Goal: Transaction & Acquisition: Book appointment/travel/reservation

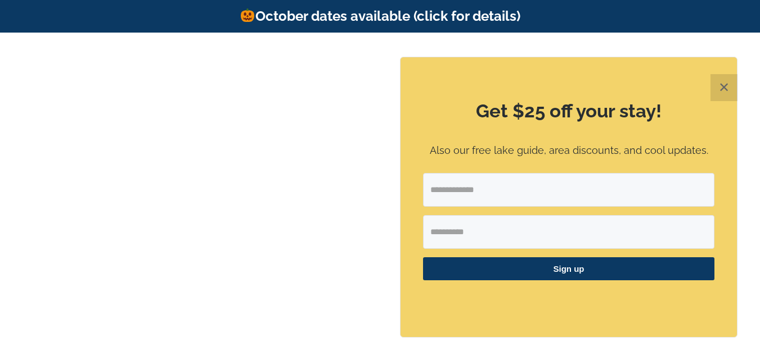
click at [721, 87] on button "✕" at bounding box center [723, 87] width 27 height 27
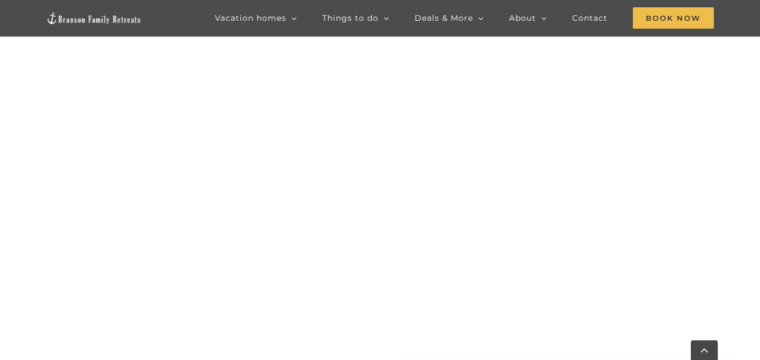
scroll to position [585, 0]
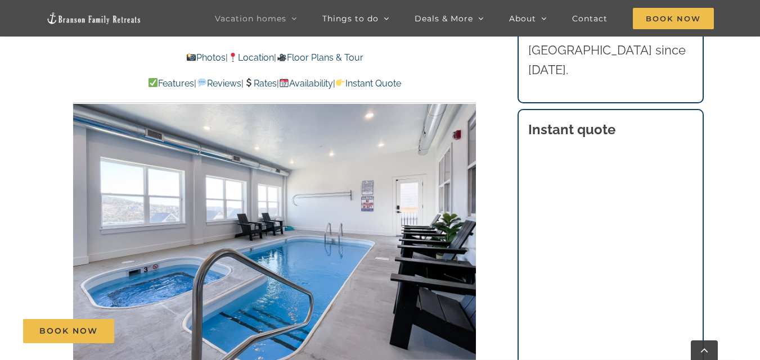
scroll to position [787, 0]
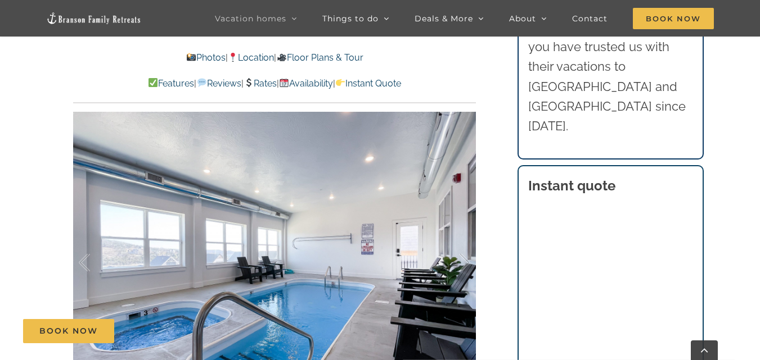
click at [196, 58] on link "Photos" at bounding box center [205, 57] width 39 height 11
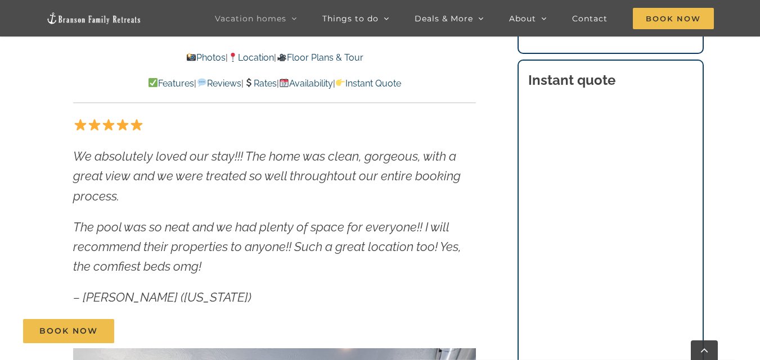
scroll to position [618, 0]
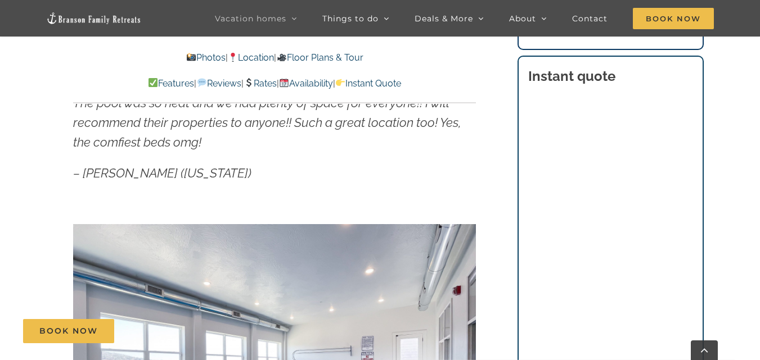
click at [197, 55] on link "Photos" at bounding box center [205, 57] width 39 height 11
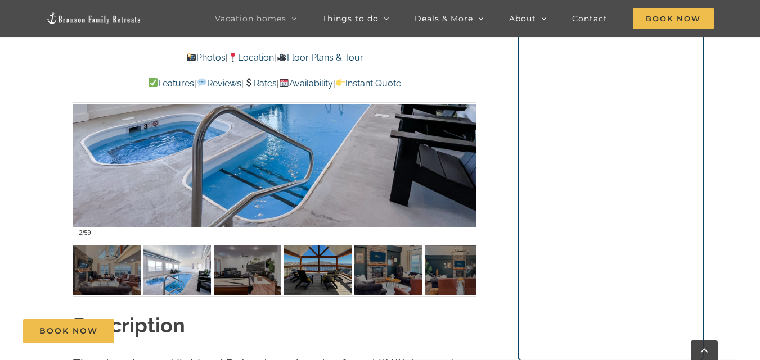
scroll to position [891, 0]
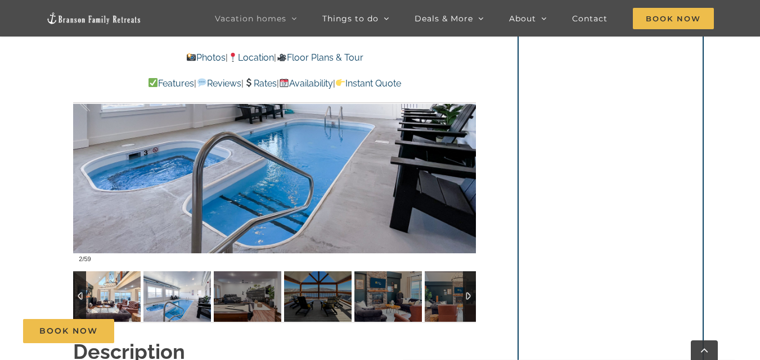
click at [107, 304] on img at bounding box center [106, 297] width 67 height 51
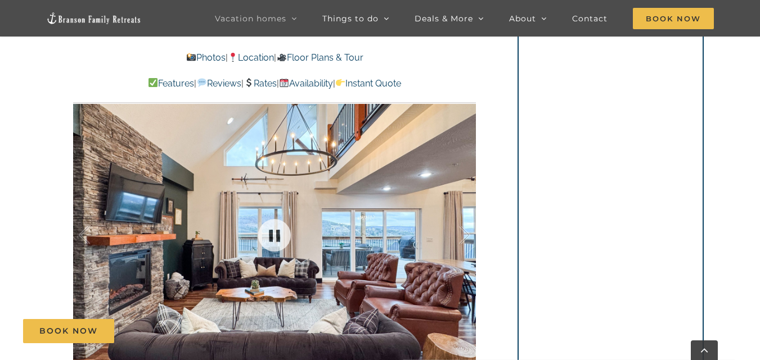
scroll to position [779, 0]
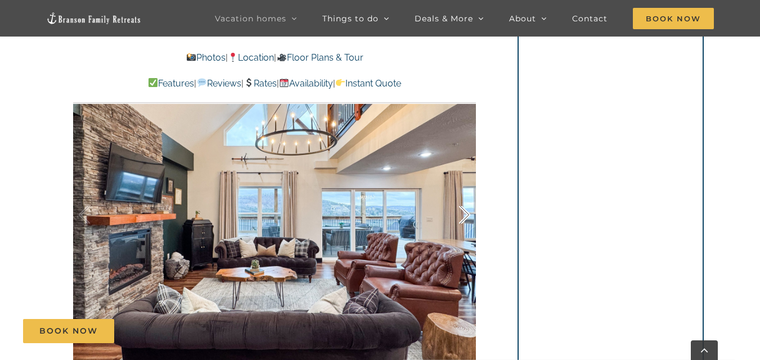
click at [467, 216] on div at bounding box center [452, 215] width 35 height 70
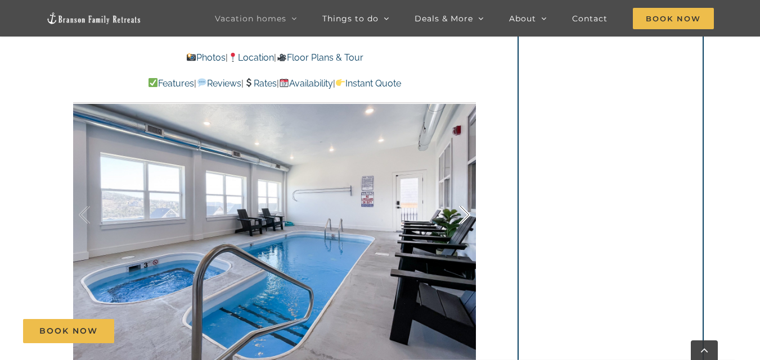
click at [467, 216] on div at bounding box center [452, 215] width 35 height 70
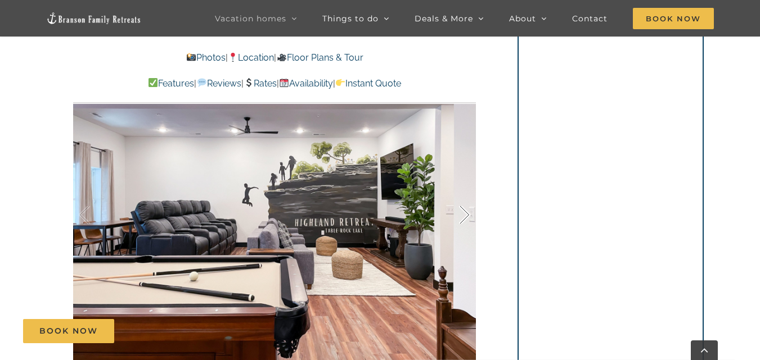
click at [467, 216] on div at bounding box center [452, 215] width 35 height 70
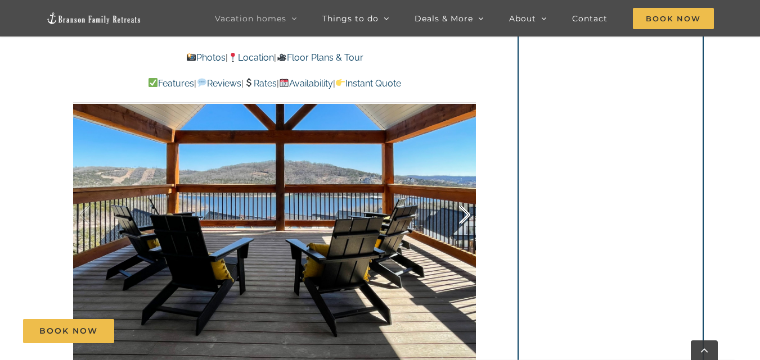
click at [467, 216] on div at bounding box center [452, 215] width 35 height 70
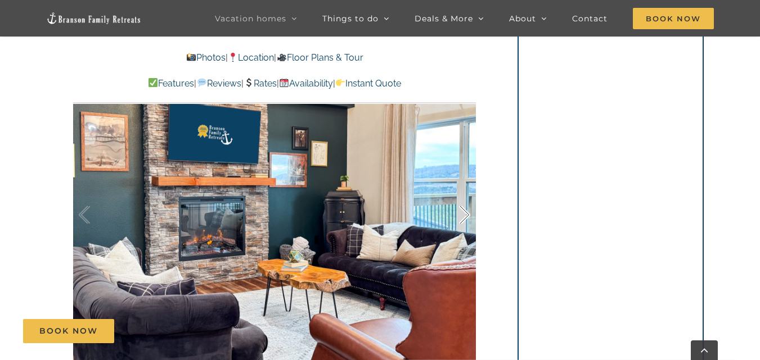
click at [467, 216] on div at bounding box center [452, 215] width 35 height 70
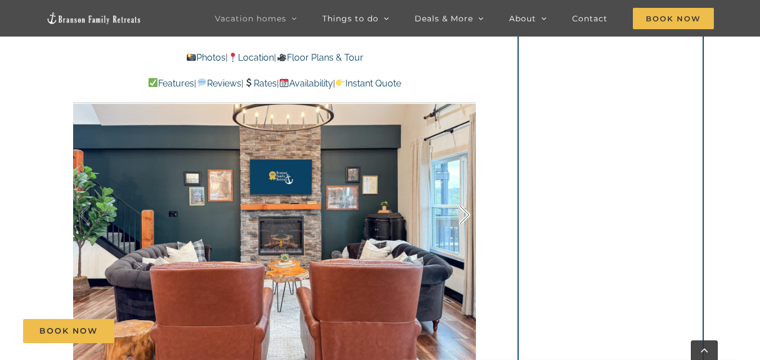
click at [467, 216] on div at bounding box center [452, 215] width 35 height 70
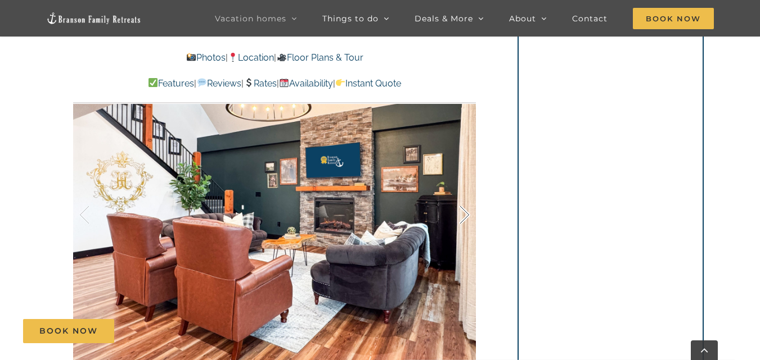
click at [467, 216] on div at bounding box center [452, 215] width 35 height 70
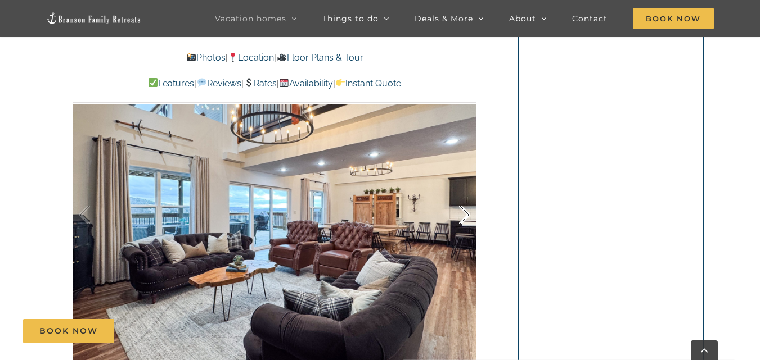
click at [467, 216] on div at bounding box center [452, 215] width 35 height 70
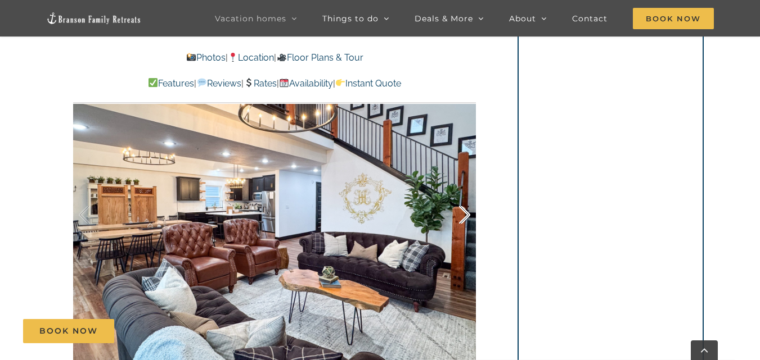
click at [467, 216] on div at bounding box center [452, 215] width 35 height 70
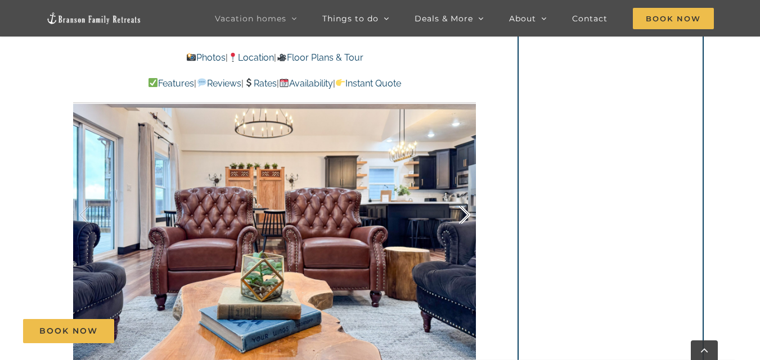
click at [467, 216] on div at bounding box center [452, 215] width 35 height 70
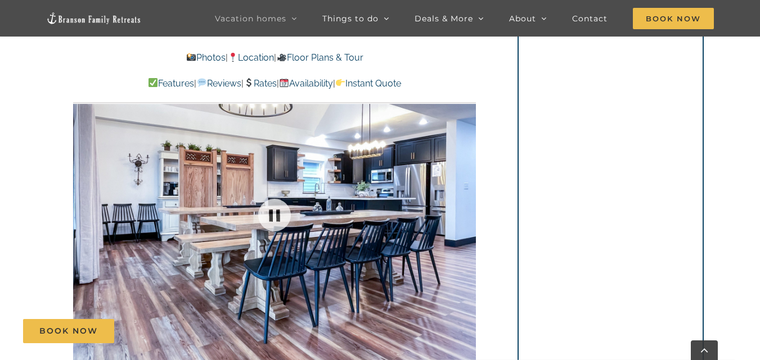
click at [467, 216] on div at bounding box center [274, 214] width 403 height 331
click at [467, 216] on div at bounding box center [452, 215] width 35 height 70
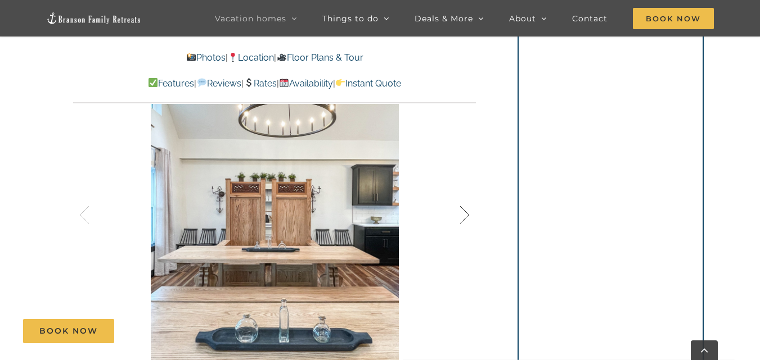
click at [463, 214] on div at bounding box center [452, 215] width 35 height 70
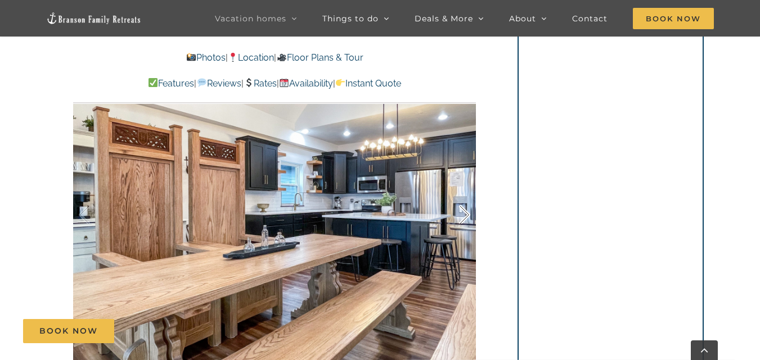
click at [463, 214] on div at bounding box center [452, 215] width 35 height 70
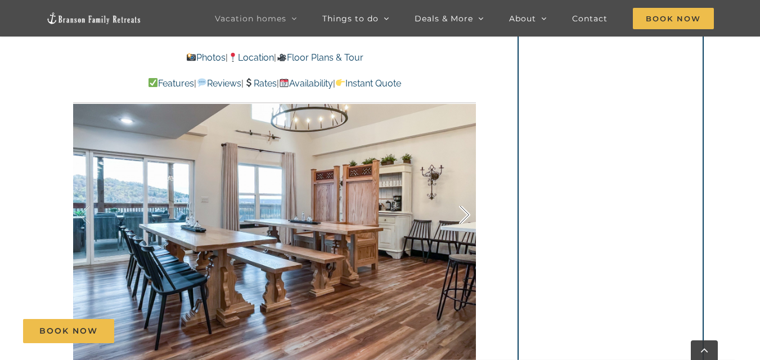
click at [463, 214] on div at bounding box center [452, 215] width 35 height 70
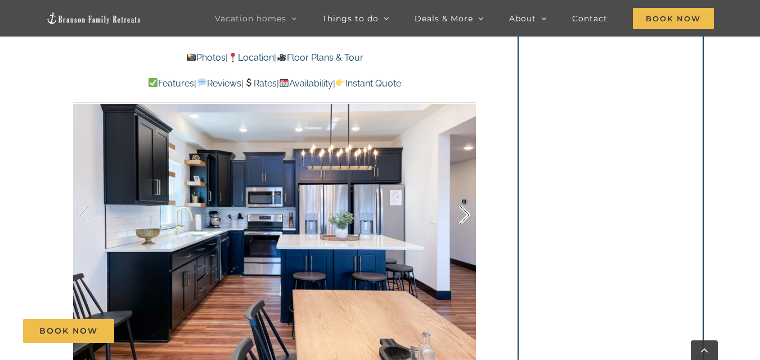
click at [463, 214] on div at bounding box center [452, 215] width 35 height 70
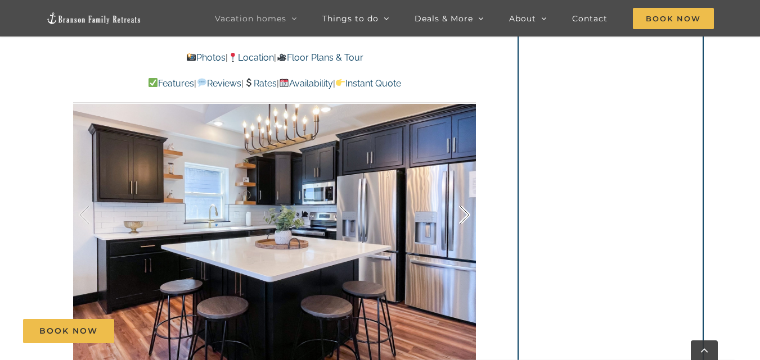
click at [463, 214] on div at bounding box center [452, 215] width 35 height 70
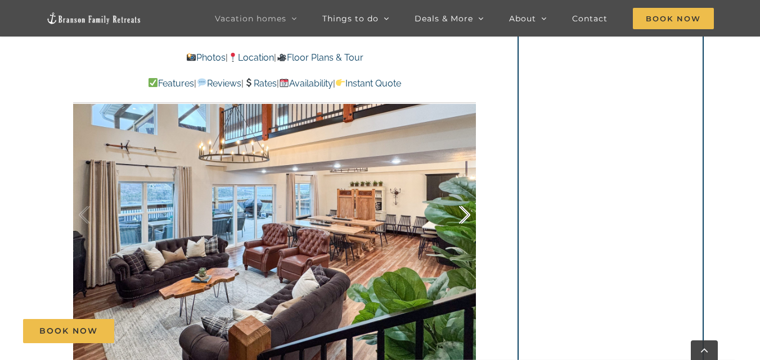
click at [463, 214] on div at bounding box center [452, 215] width 35 height 70
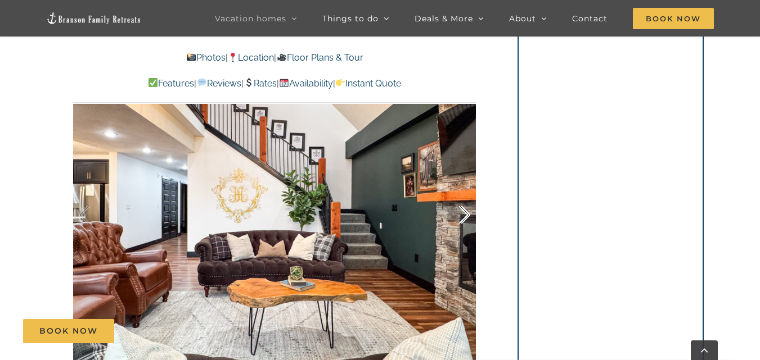
click at [463, 214] on div at bounding box center [452, 215] width 35 height 70
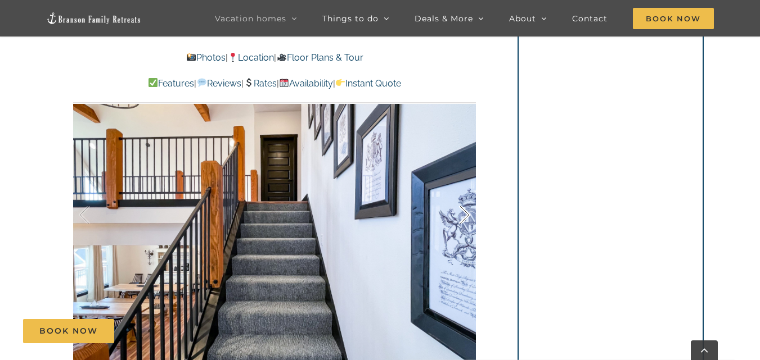
click at [463, 214] on div at bounding box center [452, 215] width 35 height 70
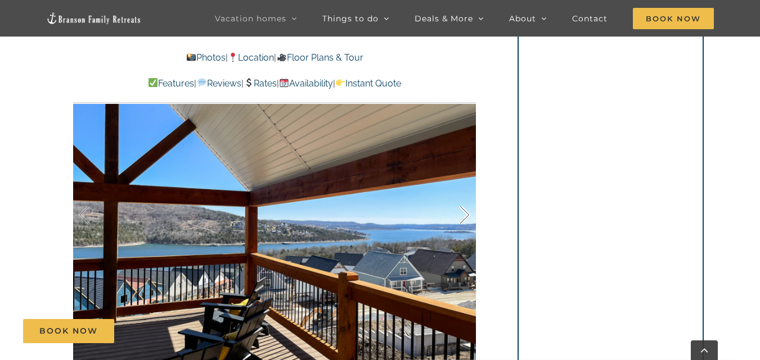
click at [463, 214] on div at bounding box center [452, 215] width 35 height 70
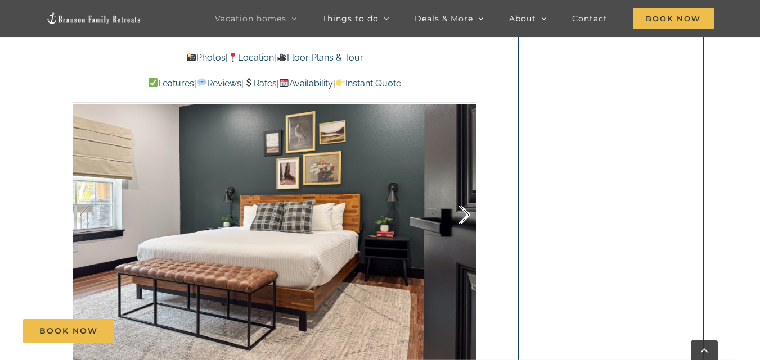
click at [463, 214] on div at bounding box center [452, 215] width 35 height 70
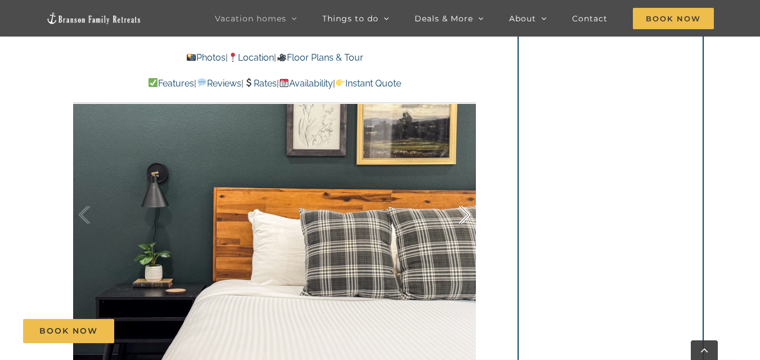
click at [463, 214] on div at bounding box center [452, 215] width 35 height 70
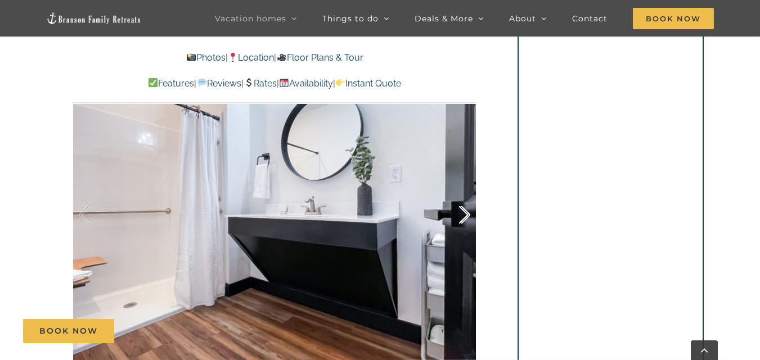
click at [463, 214] on div at bounding box center [452, 215] width 35 height 70
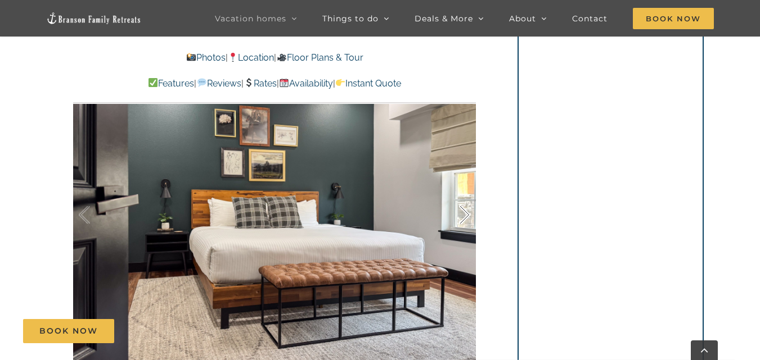
click at [463, 214] on div at bounding box center [452, 215] width 35 height 70
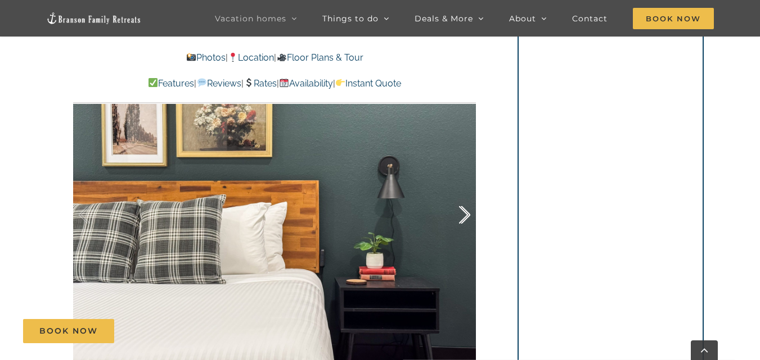
click at [463, 214] on div at bounding box center [452, 215] width 35 height 70
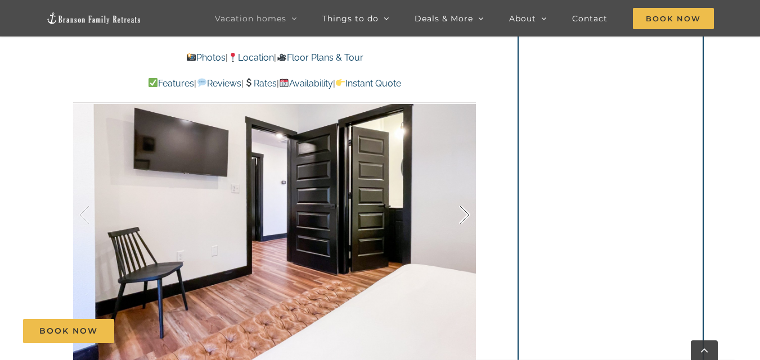
click at [463, 214] on div at bounding box center [452, 215] width 35 height 70
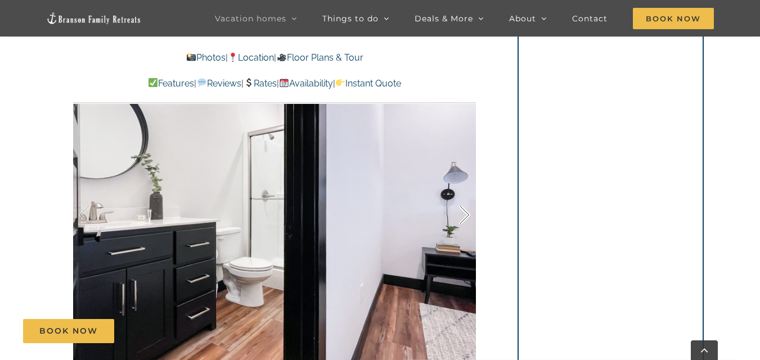
click at [463, 214] on div at bounding box center [452, 215] width 35 height 70
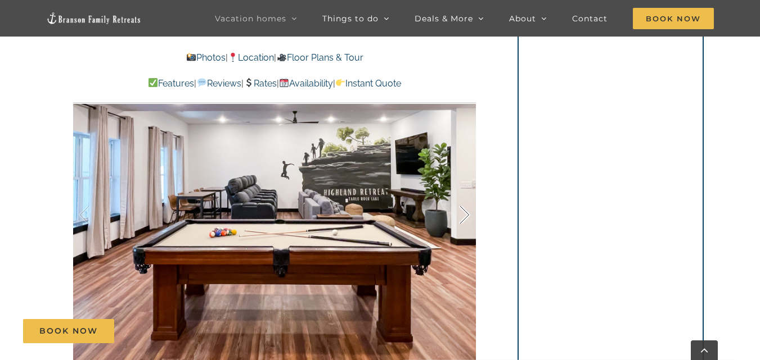
click at [463, 214] on div at bounding box center [452, 215] width 35 height 70
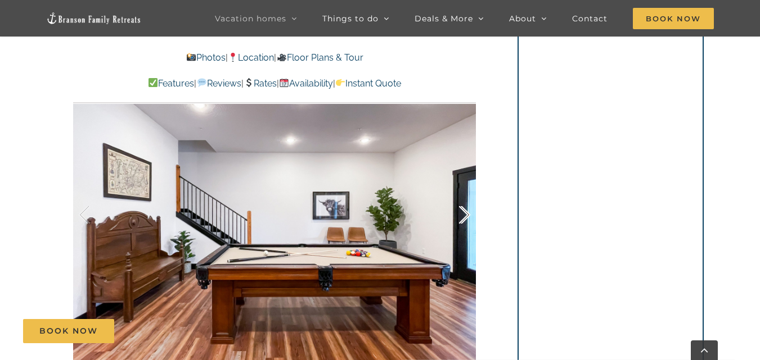
click at [463, 214] on div at bounding box center [452, 215] width 35 height 70
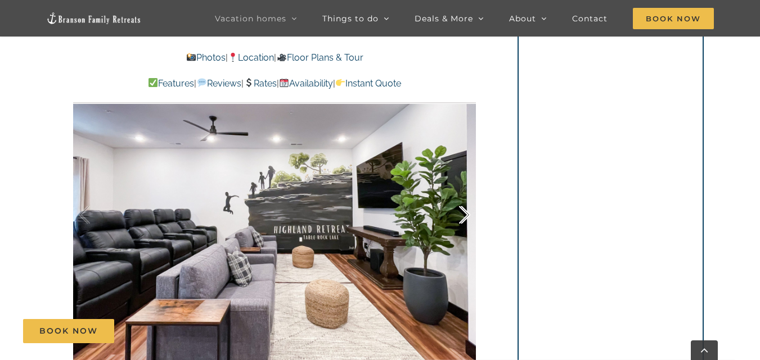
click at [463, 214] on div at bounding box center [452, 215] width 35 height 70
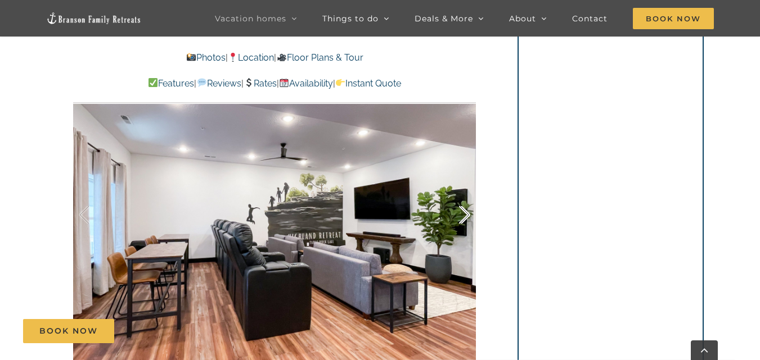
click at [463, 214] on div at bounding box center [452, 215] width 35 height 70
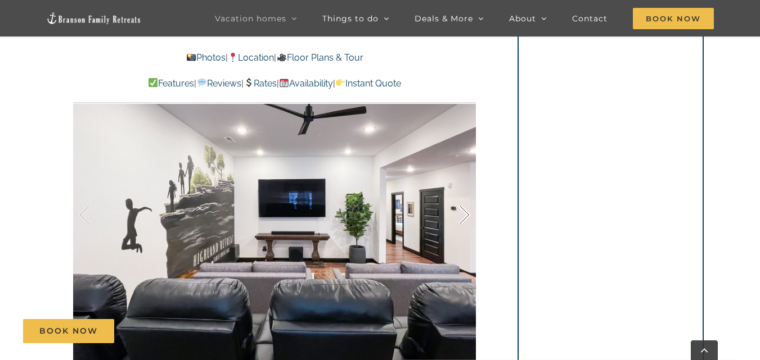
click at [463, 214] on div at bounding box center [452, 215] width 35 height 70
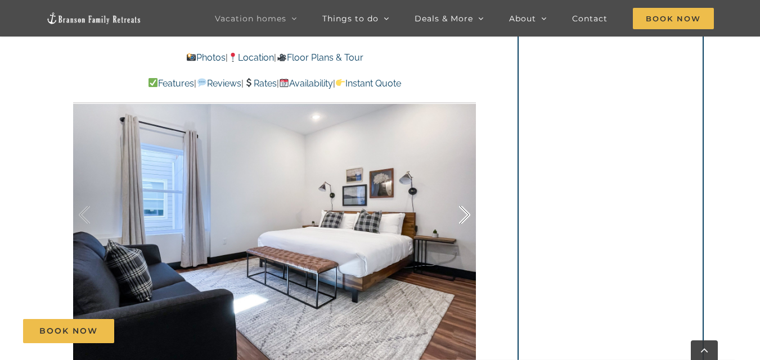
click at [463, 214] on div at bounding box center [452, 215] width 35 height 70
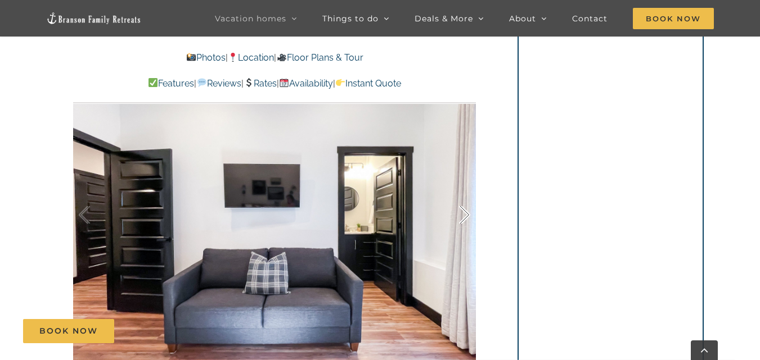
click at [463, 214] on div at bounding box center [452, 215] width 35 height 70
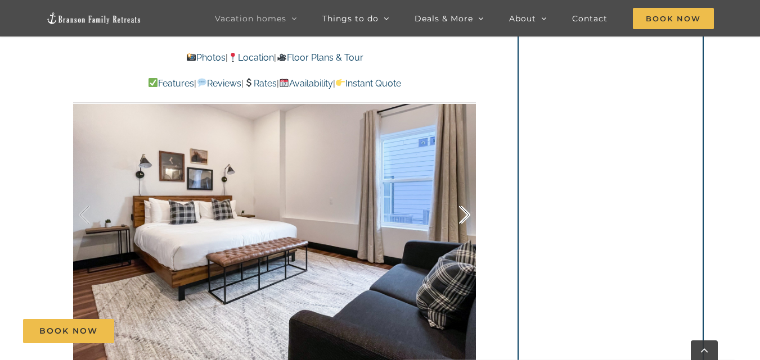
click at [463, 214] on div at bounding box center [452, 215] width 35 height 70
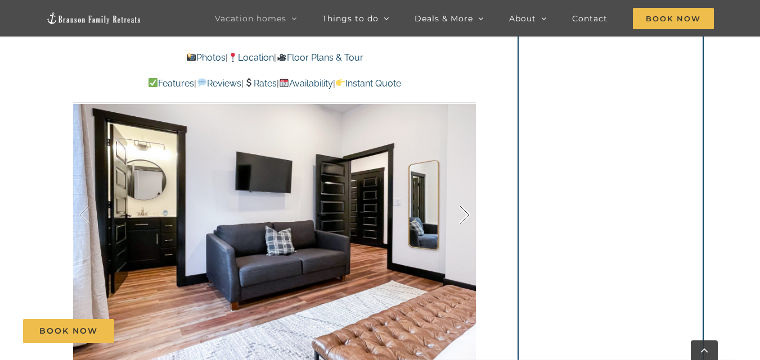
click at [463, 214] on div at bounding box center [452, 215] width 35 height 70
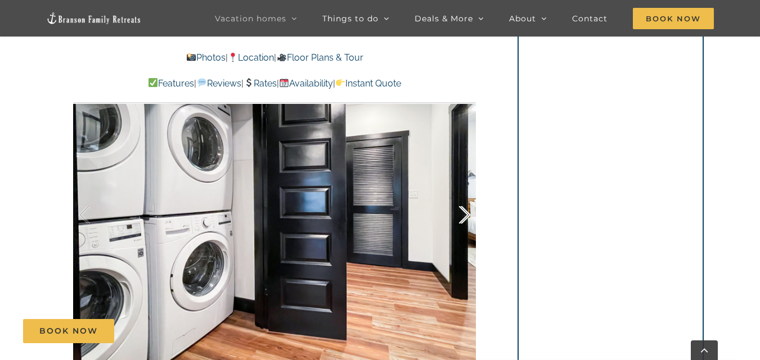
click at [463, 214] on div at bounding box center [452, 215] width 35 height 70
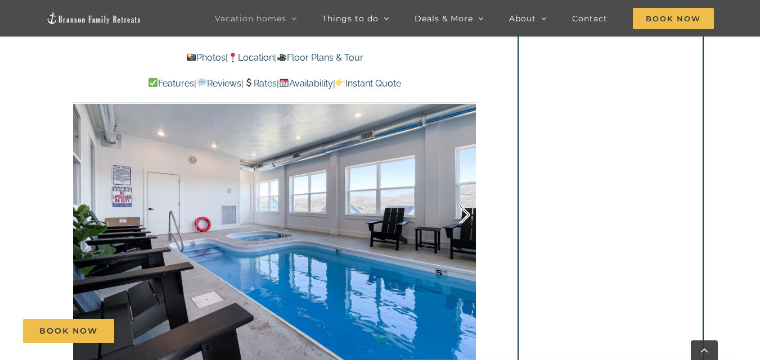
click at [463, 214] on div at bounding box center [452, 215] width 35 height 70
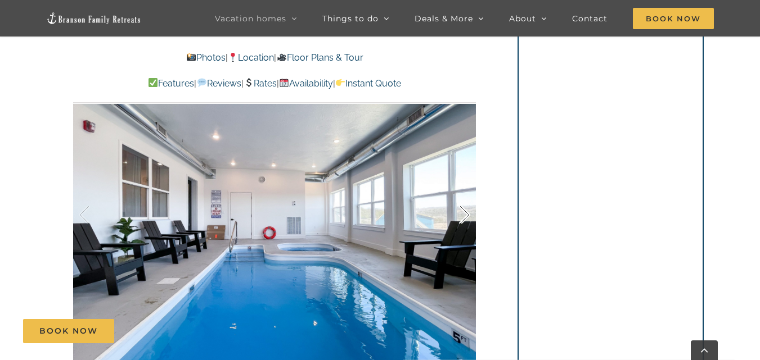
click at [463, 214] on div at bounding box center [452, 215] width 35 height 70
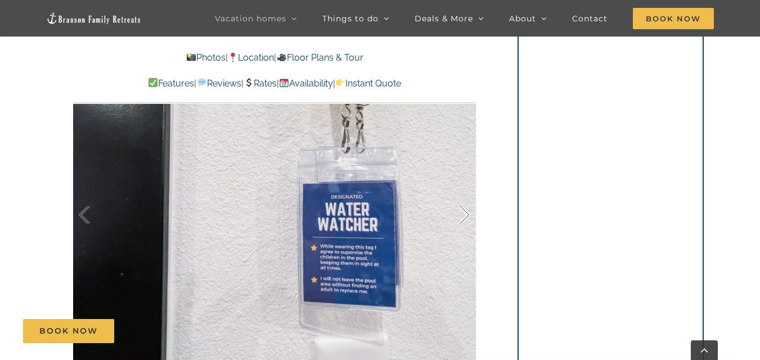
click at [463, 214] on div at bounding box center [452, 215] width 35 height 70
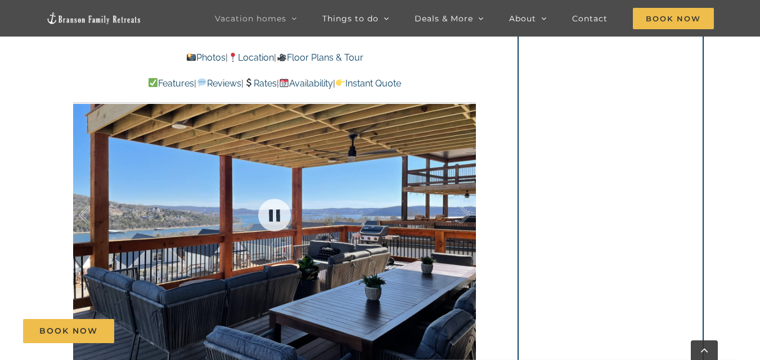
click at [74, 209] on div at bounding box center [274, 214] width 403 height 331
click at [81, 215] on div at bounding box center [96, 215] width 35 height 70
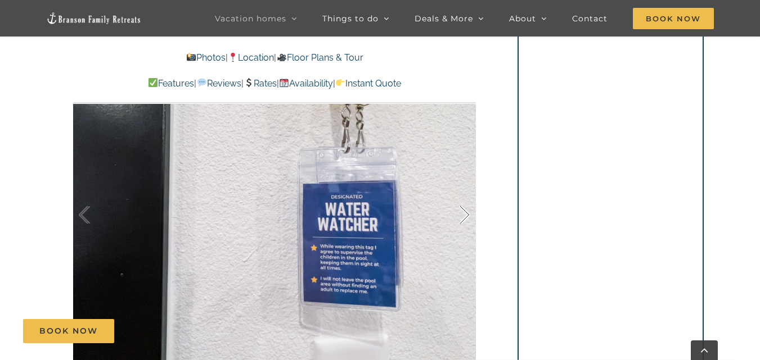
click at [468, 215] on div at bounding box center [452, 215] width 35 height 70
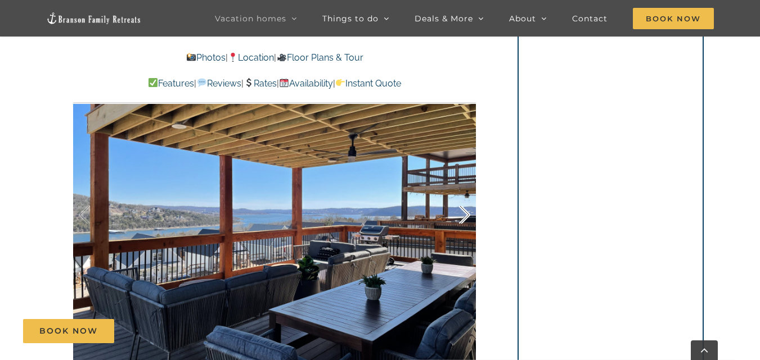
click at [468, 215] on div at bounding box center [452, 215] width 35 height 70
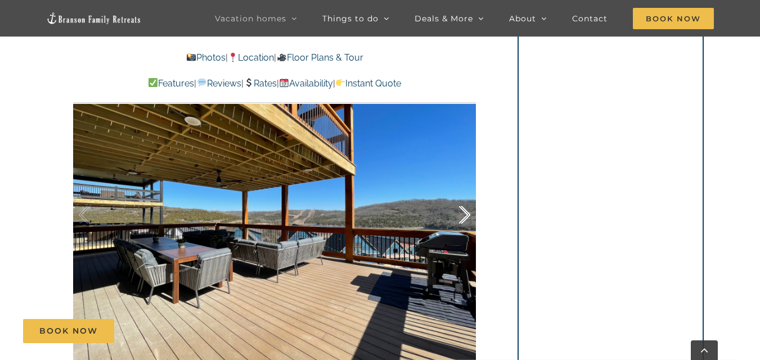
click at [468, 215] on div at bounding box center [452, 215] width 35 height 70
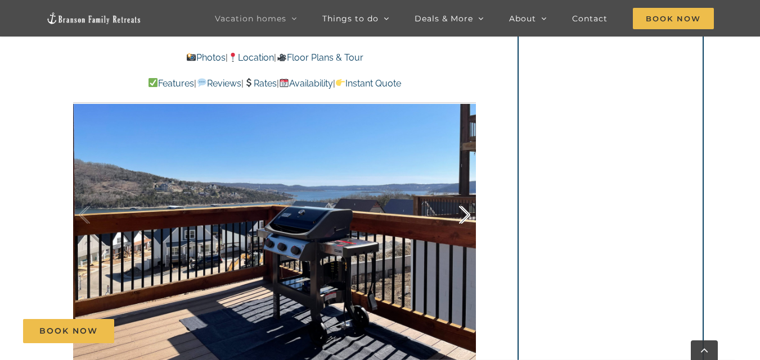
click at [468, 215] on div at bounding box center [452, 215] width 35 height 70
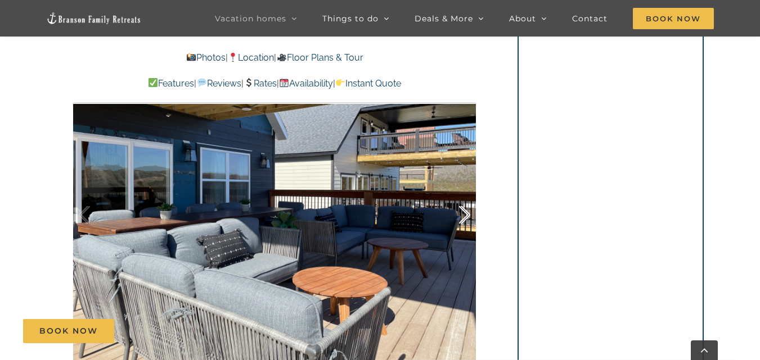
click at [468, 215] on div at bounding box center [452, 215] width 35 height 70
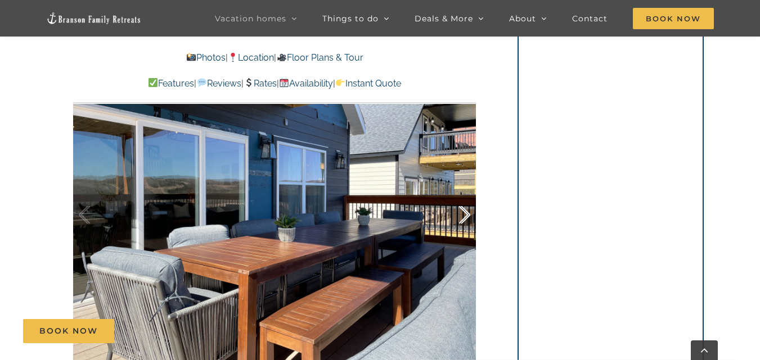
click at [468, 215] on div at bounding box center [452, 215] width 35 height 70
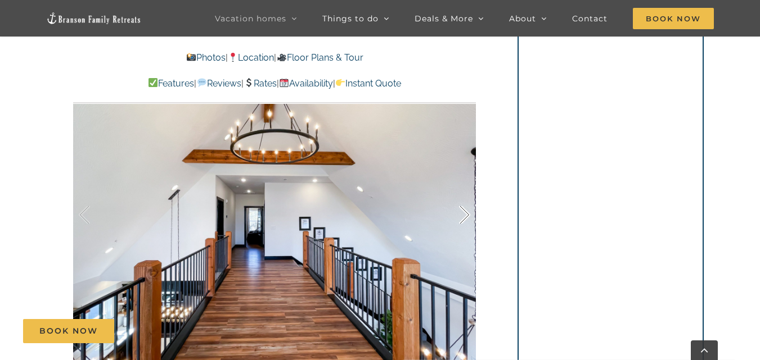
click at [468, 215] on div at bounding box center [452, 215] width 35 height 70
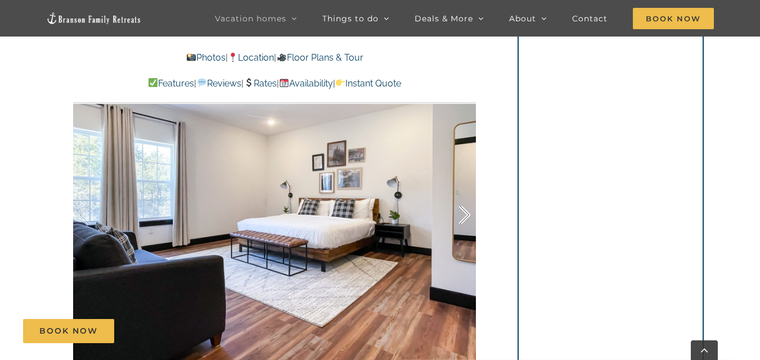
click at [468, 215] on div at bounding box center [452, 215] width 35 height 70
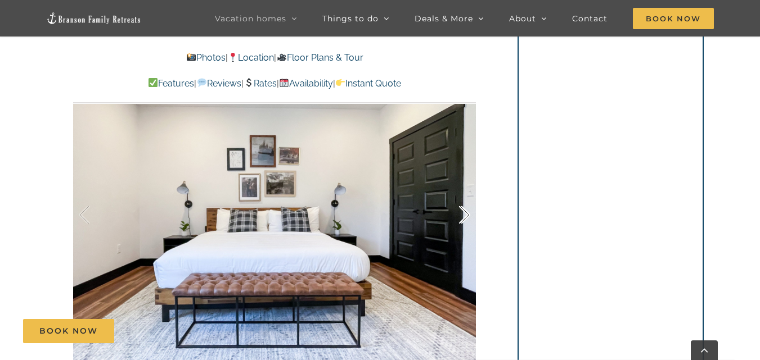
click at [468, 215] on div at bounding box center [452, 215] width 35 height 70
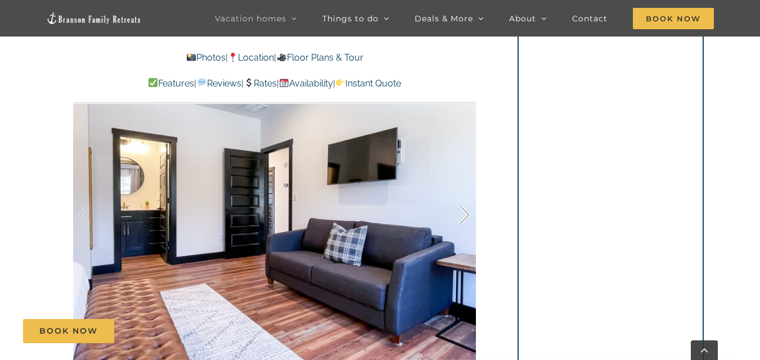
click at [468, 215] on div at bounding box center [452, 215] width 35 height 70
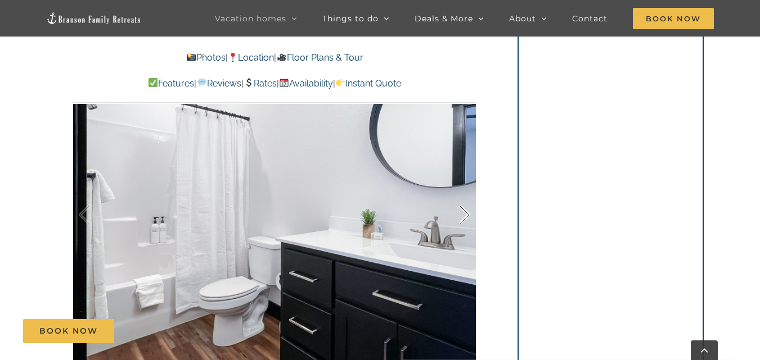
click at [468, 215] on div at bounding box center [452, 215] width 35 height 70
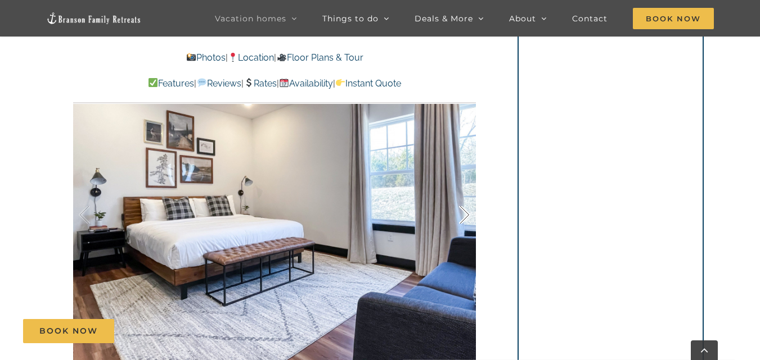
click at [468, 215] on div at bounding box center [452, 215] width 35 height 70
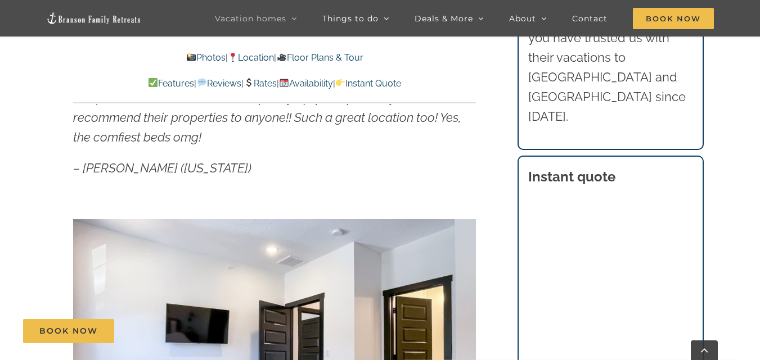
scroll to position [610, 0]
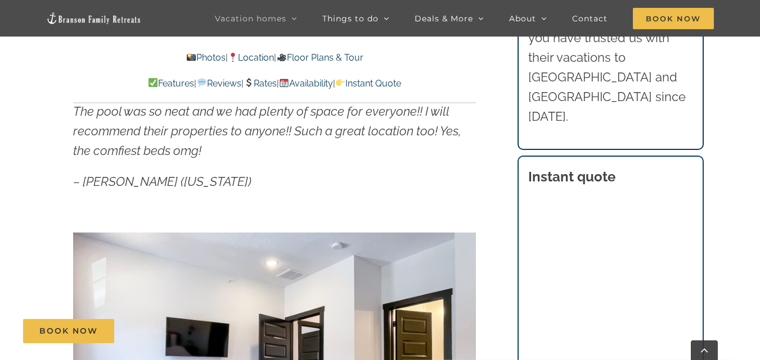
click at [263, 57] on link "Location" at bounding box center [251, 57] width 46 height 11
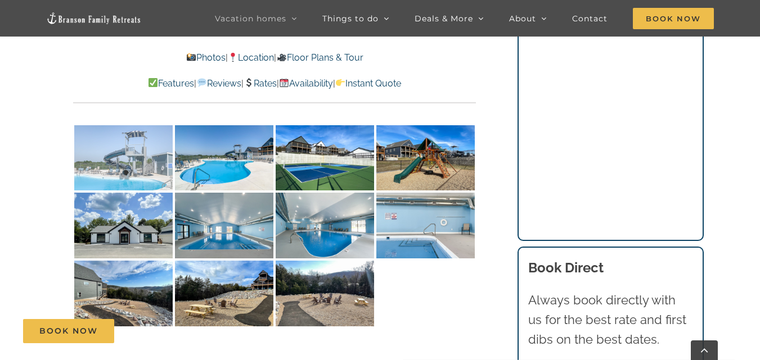
click at [121, 138] on img at bounding box center [123, 158] width 98 height 66
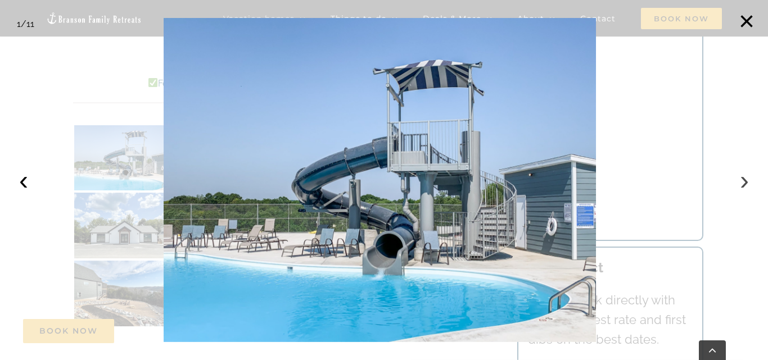
click at [744, 181] on button "›" at bounding box center [744, 180] width 25 height 25
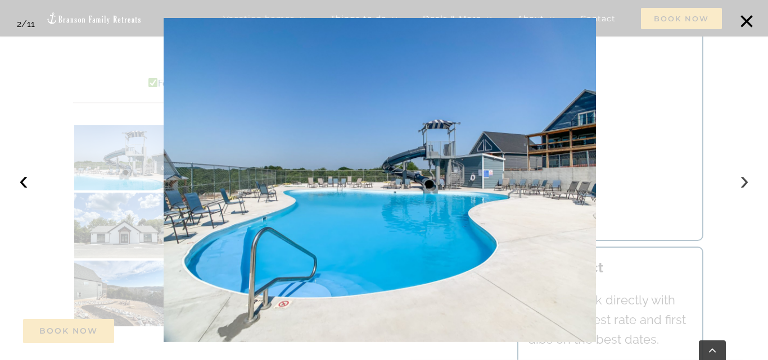
click at [744, 181] on button "›" at bounding box center [744, 180] width 25 height 25
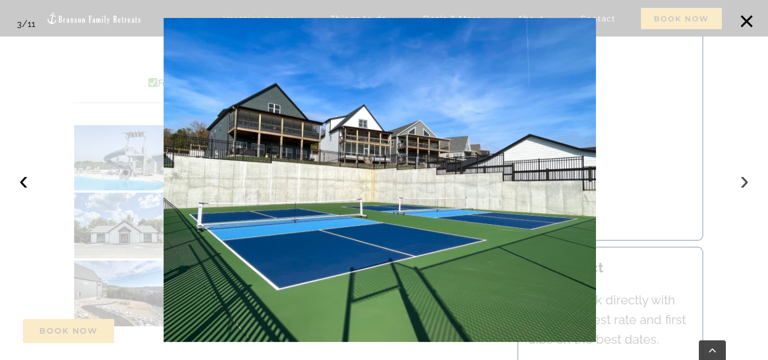
click at [744, 181] on button "›" at bounding box center [744, 180] width 25 height 25
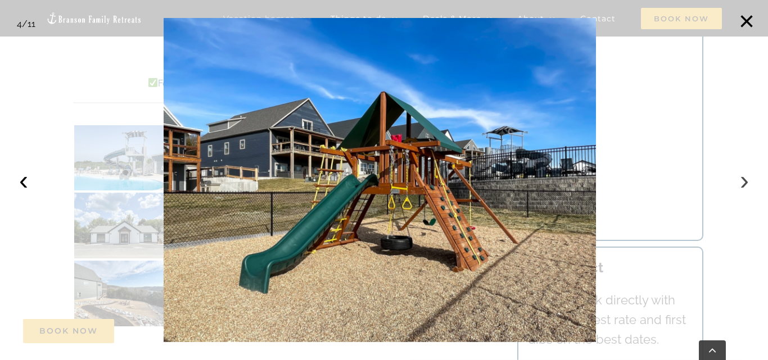
click at [744, 181] on button "›" at bounding box center [744, 180] width 25 height 25
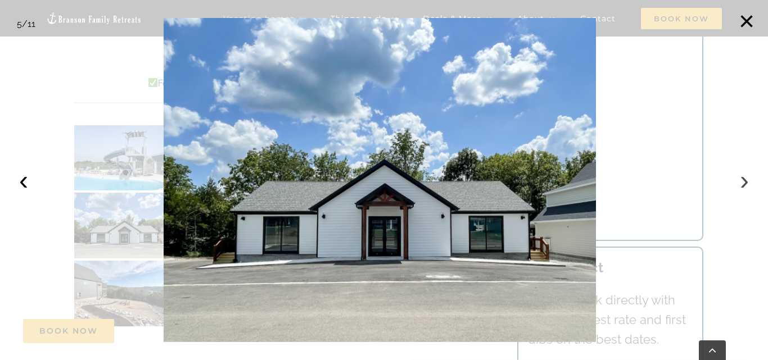
click at [744, 181] on button "›" at bounding box center [744, 180] width 25 height 25
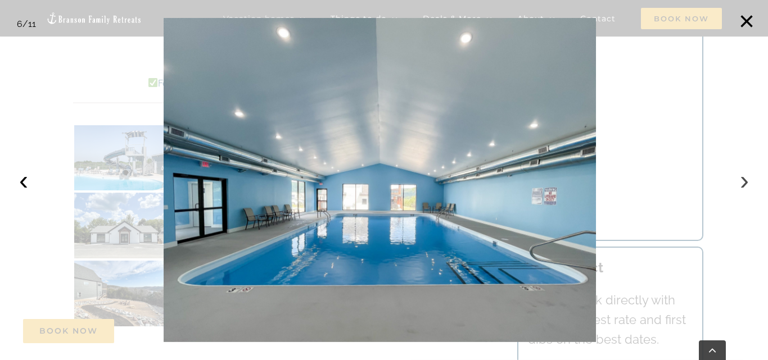
click at [744, 181] on button "›" at bounding box center [744, 180] width 25 height 25
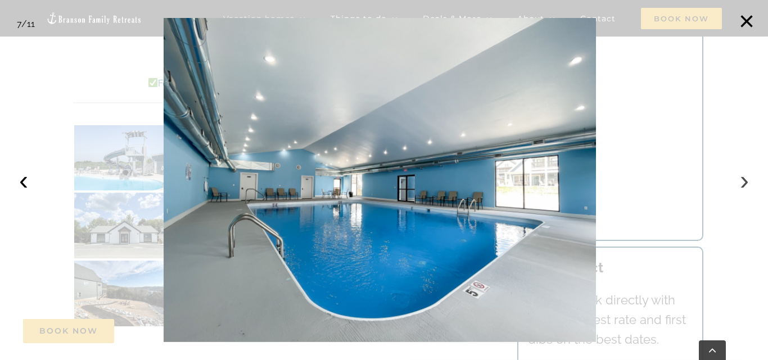
click at [744, 181] on button "›" at bounding box center [744, 180] width 25 height 25
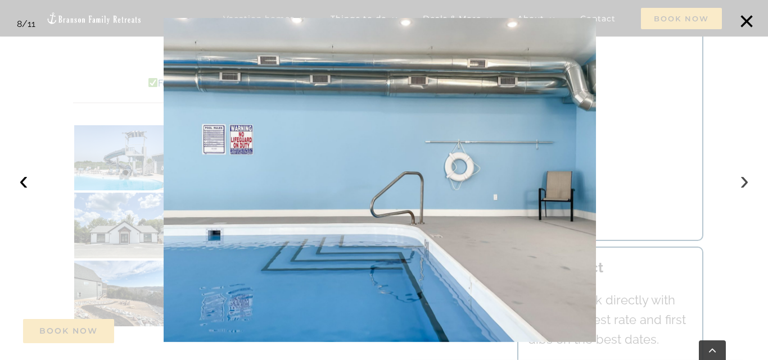
click at [744, 181] on button "›" at bounding box center [744, 180] width 25 height 25
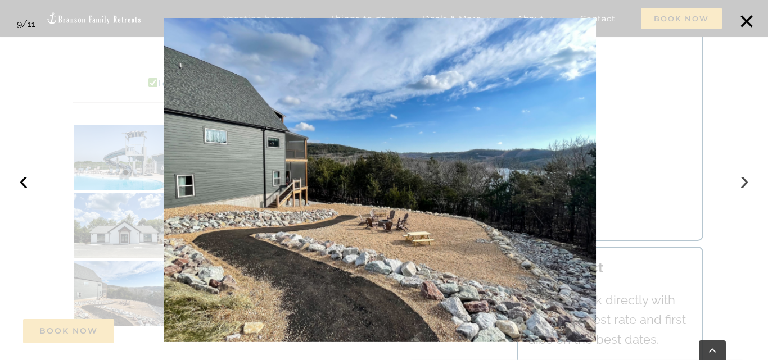
click at [744, 181] on button "›" at bounding box center [744, 180] width 25 height 25
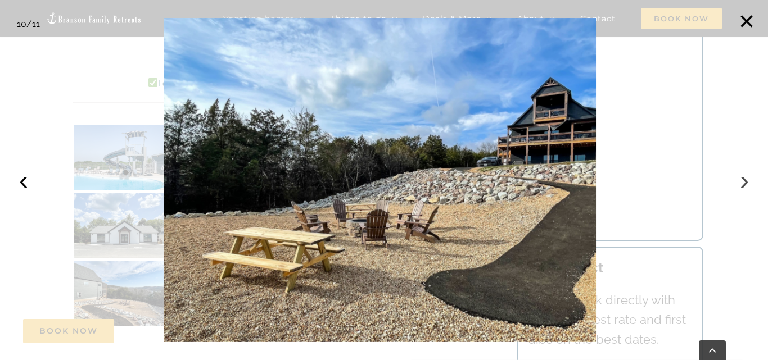
click at [744, 181] on button "›" at bounding box center [744, 180] width 25 height 25
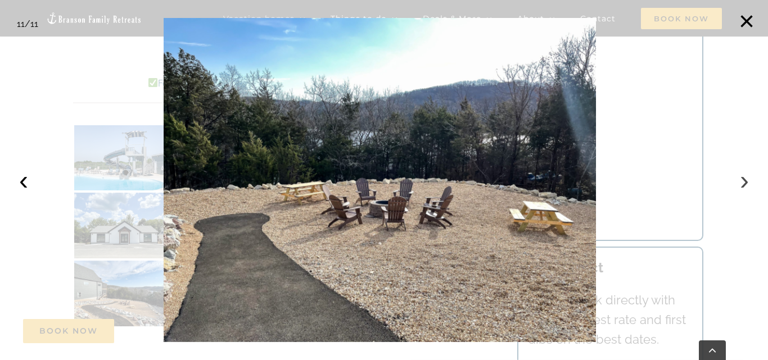
click at [744, 181] on button "›" at bounding box center [744, 180] width 25 height 25
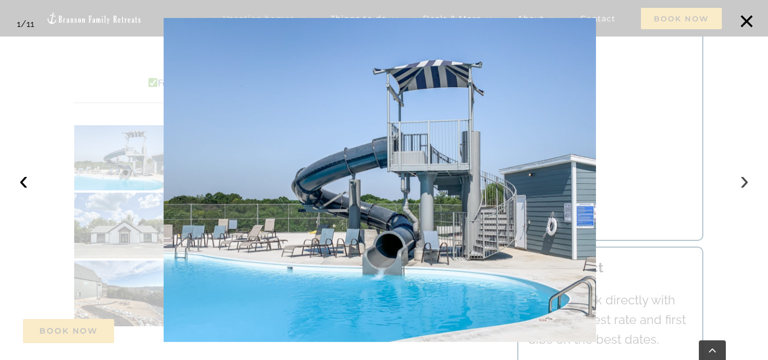
click at [744, 181] on button "›" at bounding box center [744, 180] width 25 height 25
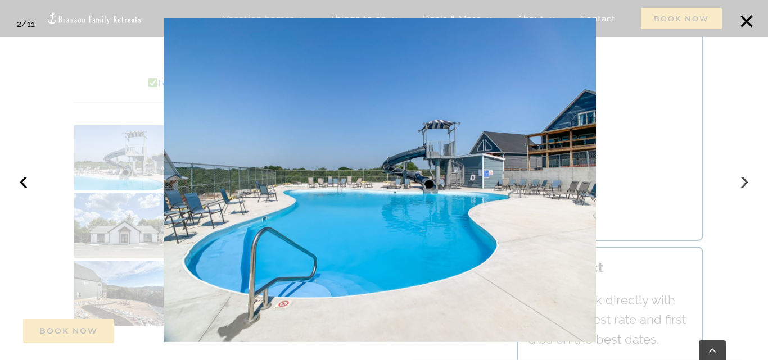
click at [744, 181] on button "›" at bounding box center [744, 180] width 25 height 25
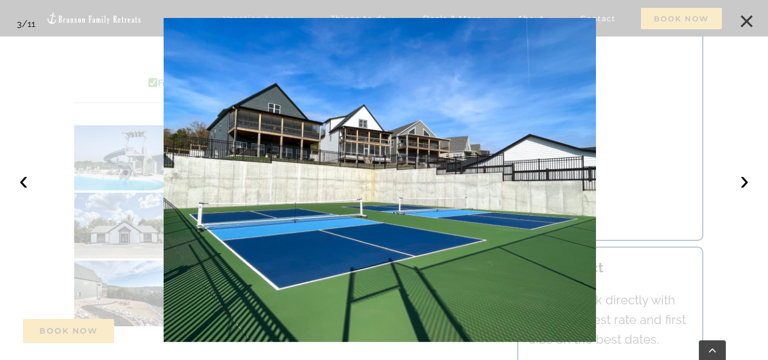
click at [741, 25] on button "×" at bounding box center [746, 21] width 25 height 25
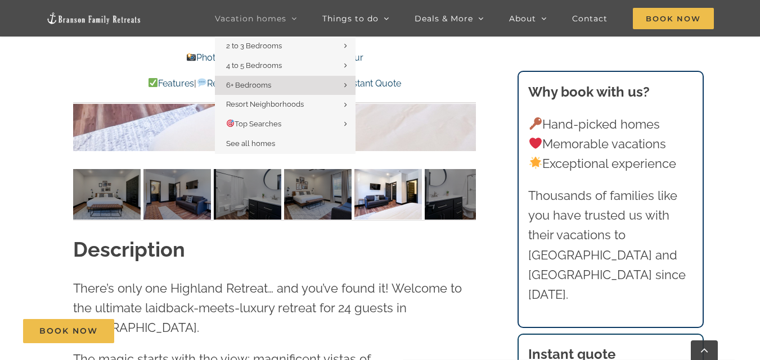
scroll to position [965, 0]
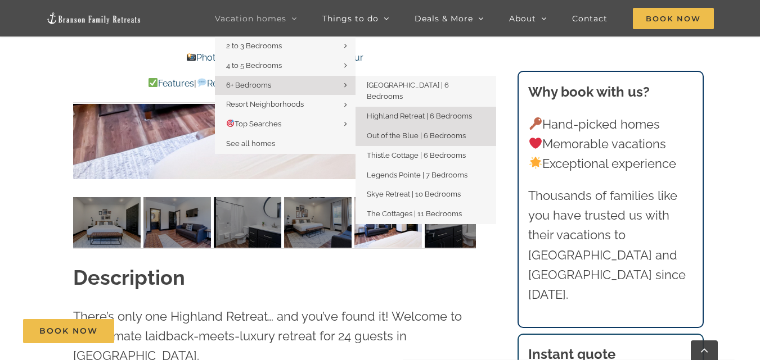
click at [442, 132] on span "Out of the Blue | 6 Bedrooms" at bounding box center [416, 136] width 99 height 8
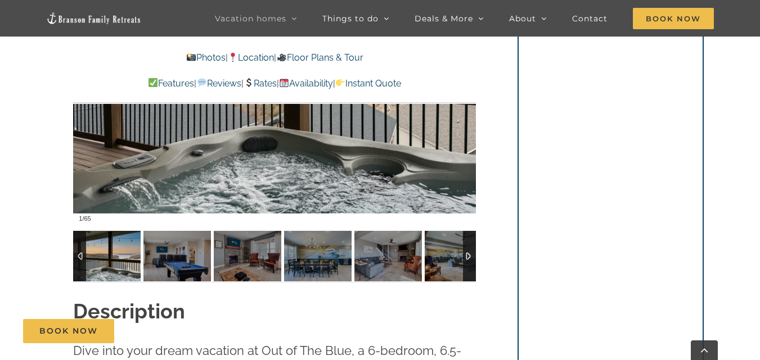
scroll to position [731, 0]
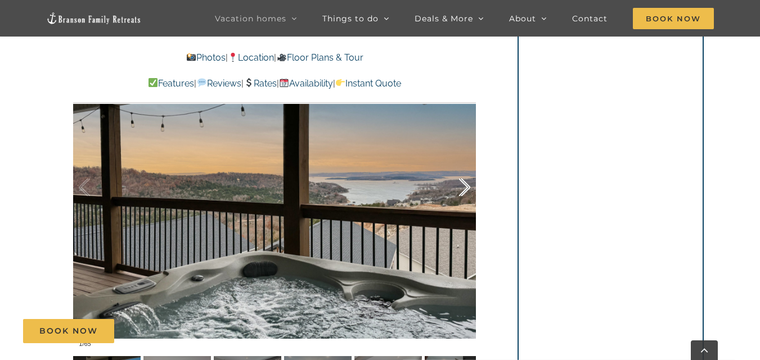
click at [465, 180] on div at bounding box center [452, 188] width 35 height 70
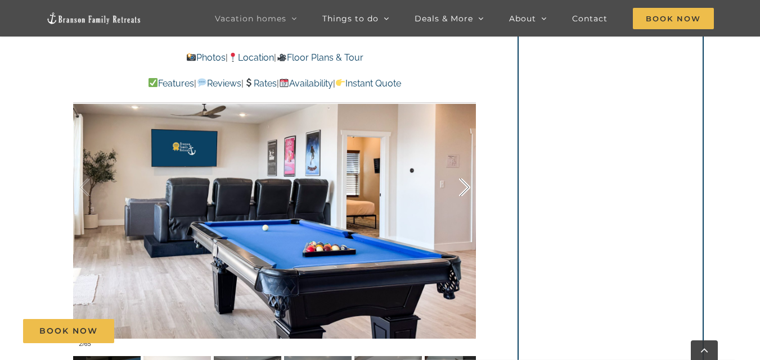
click at [465, 180] on div at bounding box center [452, 188] width 35 height 70
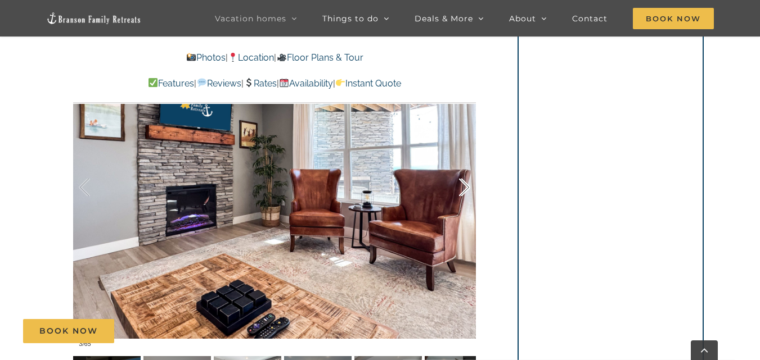
click at [465, 180] on div at bounding box center [452, 188] width 35 height 70
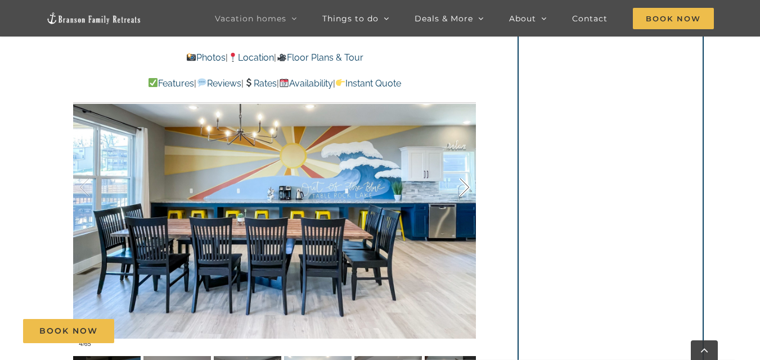
click at [465, 180] on div at bounding box center [452, 188] width 35 height 70
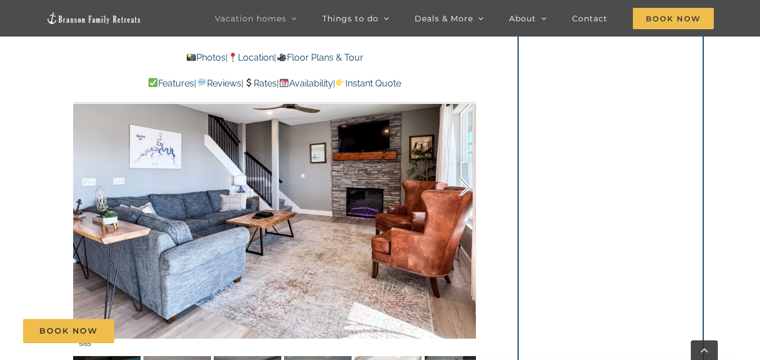
click at [465, 180] on div at bounding box center [452, 188] width 35 height 70
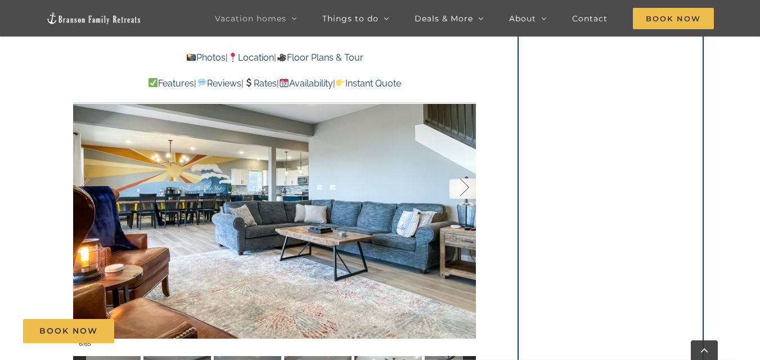
click at [465, 180] on div at bounding box center [452, 188] width 35 height 70
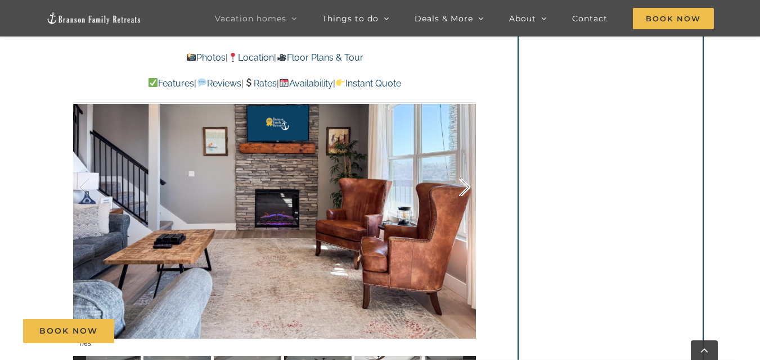
click at [465, 180] on div at bounding box center [452, 188] width 35 height 70
